Goal: Navigation & Orientation: Find specific page/section

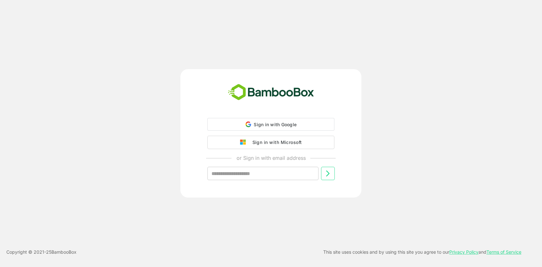
click at [262, 143] on div "Sign in with Microsoft" at bounding box center [275, 142] width 53 height 8
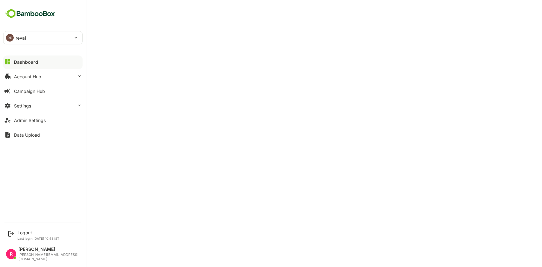
click at [29, 37] on div "RE revai" at bounding box center [38, 37] width 71 height 13
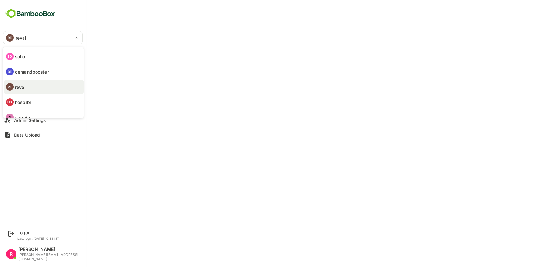
scroll to position [22, 0]
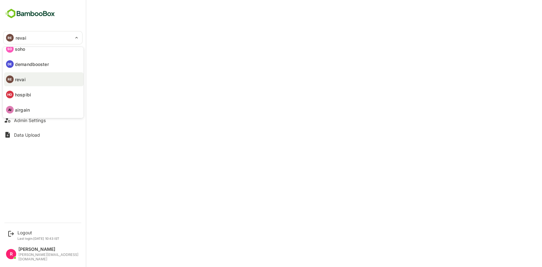
click at [32, 107] on li "AI airgain" at bounding box center [43, 110] width 79 height 14
type input "*******"
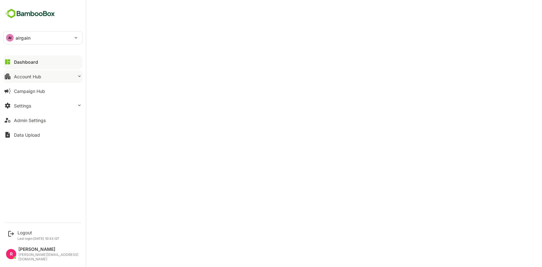
click at [73, 76] on button "Account Hub" at bounding box center [42, 76] width 79 height 13
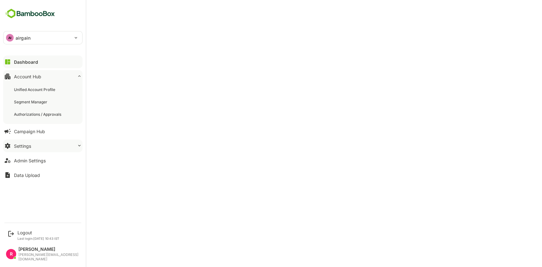
click at [68, 146] on button "Settings" at bounding box center [42, 146] width 79 height 13
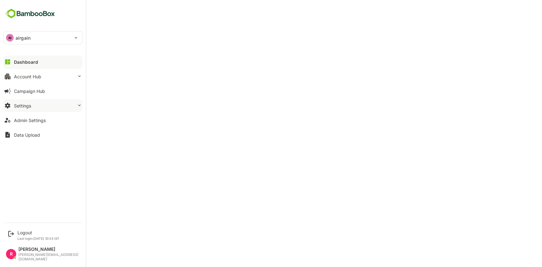
click at [39, 109] on button "Settings" at bounding box center [42, 105] width 79 height 13
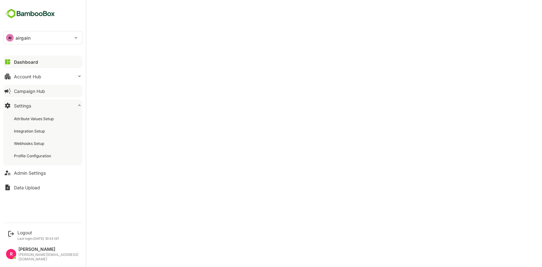
click at [46, 94] on button "Campaign Hub" at bounding box center [42, 91] width 79 height 13
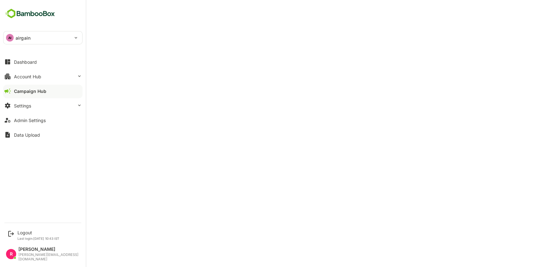
click at [5, 41] on div "AI airgain" at bounding box center [38, 37] width 71 height 13
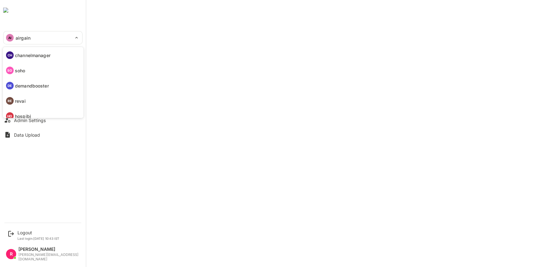
scroll to position [22, 0]
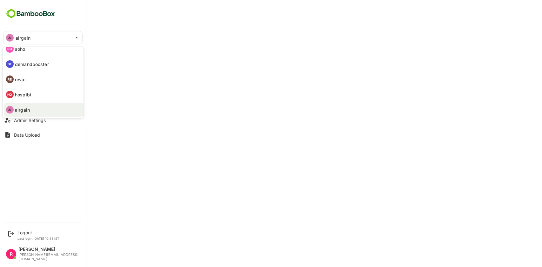
click at [32, 16] on div at bounding box center [271, 133] width 542 height 267
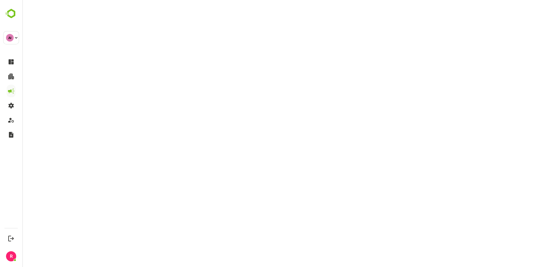
click at [33, 11] on div "CH channelmanager SO soho DE demandbooster RE revai HO hospibi AI airgain" at bounding box center [271, 133] width 542 height 267
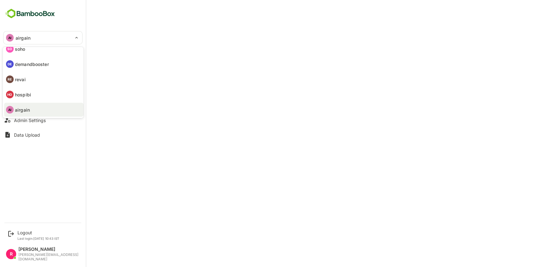
click at [20, 11] on div at bounding box center [271, 133] width 542 height 267
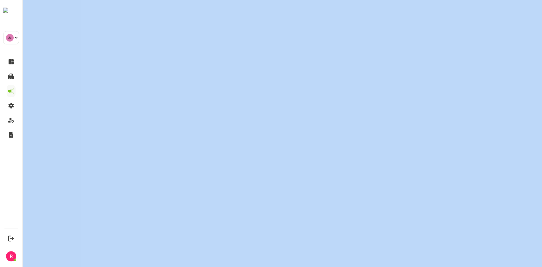
click at [20, 11] on div at bounding box center [271, 133] width 542 height 267
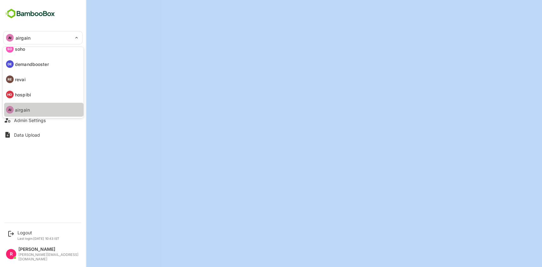
click at [29, 107] on p "airgain" at bounding box center [22, 110] width 15 height 7
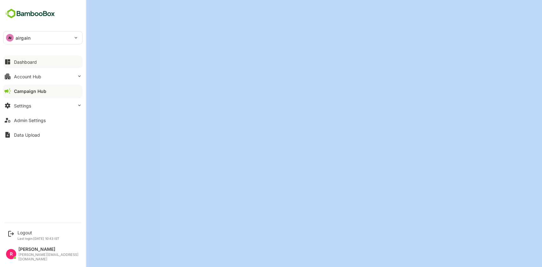
click at [22, 64] on div "Dashboard" at bounding box center [25, 61] width 23 height 5
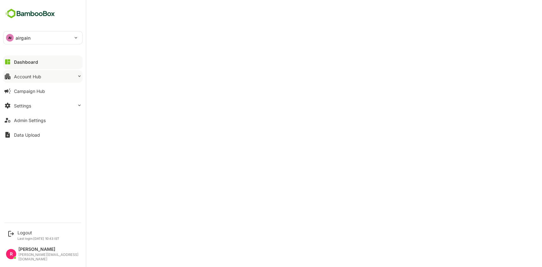
click at [24, 77] on div "Account Hub" at bounding box center [27, 76] width 27 height 5
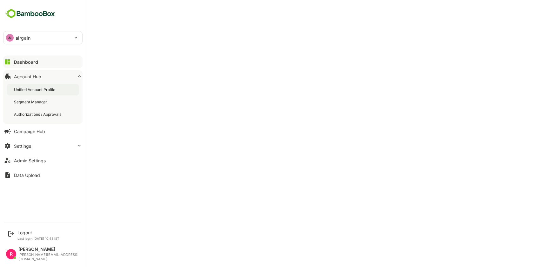
click at [27, 89] on div "Unified Account Profile" at bounding box center [35, 89] width 43 height 5
